Goal: Find specific page/section: Find specific page/section

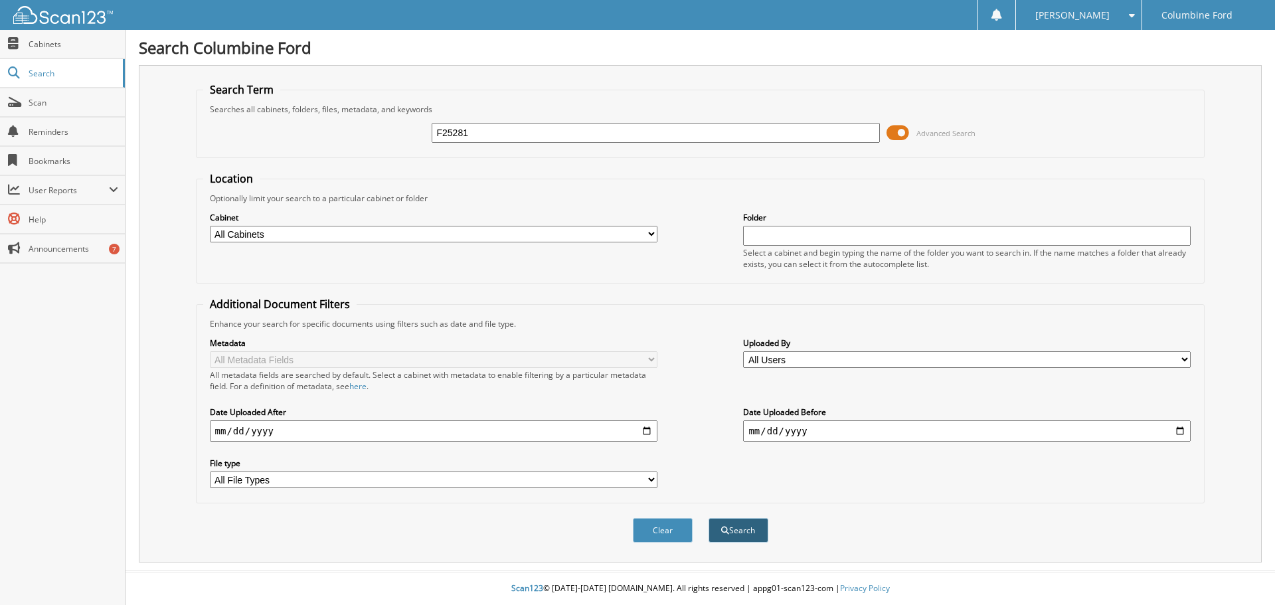
type input "F25281"
click at [732, 529] on button "Search" at bounding box center [739, 530] width 60 height 25
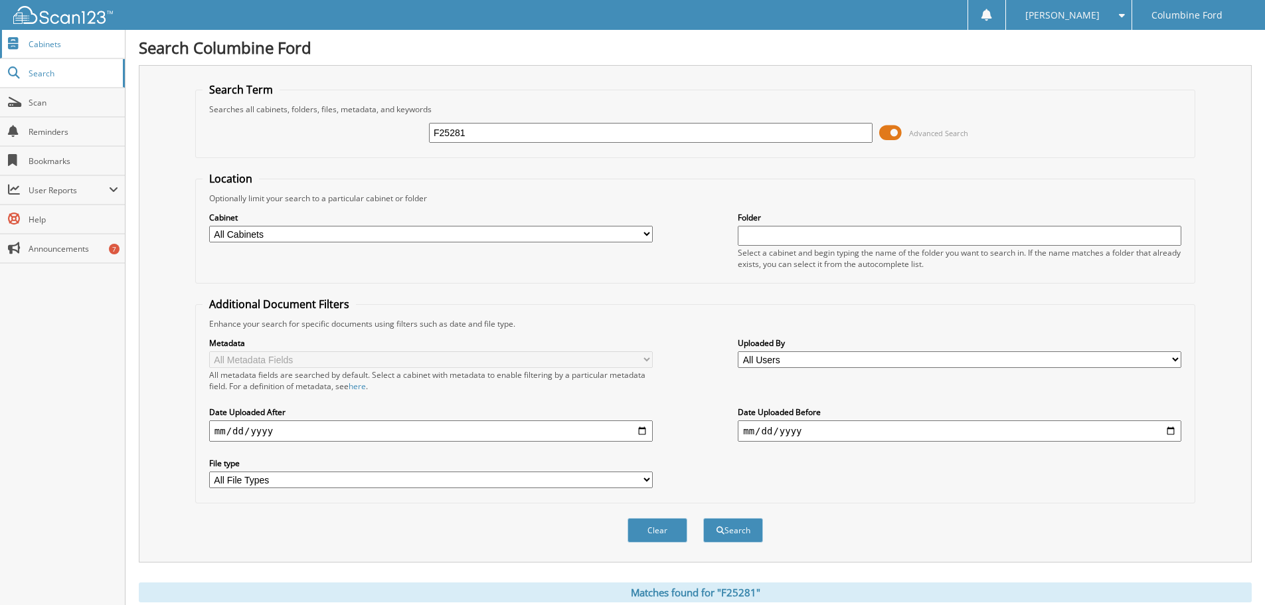
click at [37, 52] on link "Cabinets" at bounding box center [62, 44] width 125 height 29
